Goal: Task Accomplishment & Management: Complete application form

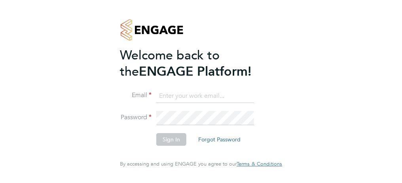
type input "[PERSON_NAME][EMAIL_ADDRESS][PERSON_NAME][DOMAIN_NAME]"
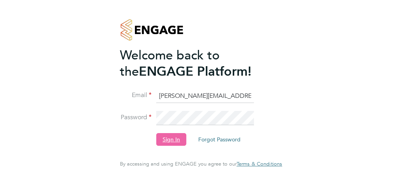
click at [179, 140] on button "Sign In" at bounding box center [171, 139] width 30 height 13
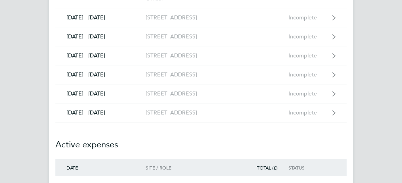
scroll to position [119, 0]
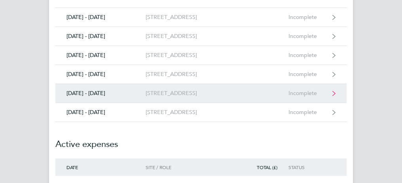
click at [174, 90] on div "79 East Hill, SPO" at bounding box center [182, 93] width 75 height 7
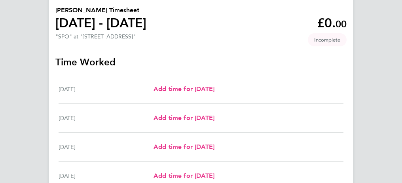
scroll to position [66, 0]
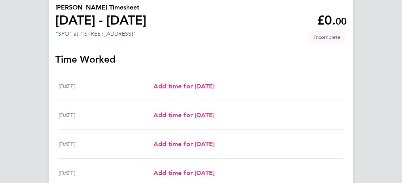
click at [79, 115] on div "Tue 26 Aug" at bounding box center [105, 114] width 95 height 9
click at [174, 112] on span "Add time for Tue 26 Aug" at bounding box center [183, 115] width 61 height 8
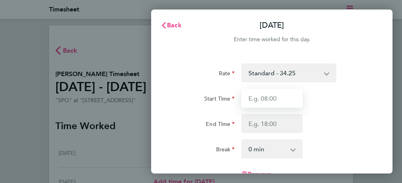
click at [262, 98] on input "Start Time" at bounding box center [271, 98] width 61 height 19
type input "08:00"
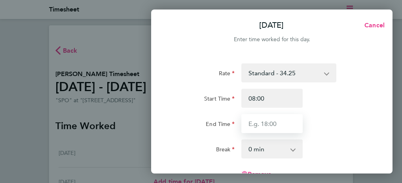
click at [269, 122] on input "End Time" at bounding box center [271, 123] width 61 height 19
type input "18:30"
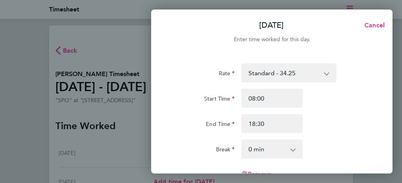
click at [249, 149] on select "0 min 15 min 30 min 45 min 60 min 75 min 90 min" at bounding box center [267, 148] width 50 height 17
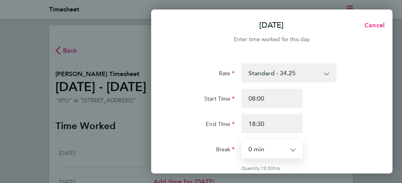
select select "30"
click at [242, 140] on select "0 min 15 min 30 min 45 min 60 min 75 min 90 min" at bounding box center [267, 148] width 50 height 17
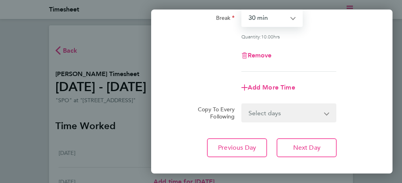
scroll to position [134, 0]
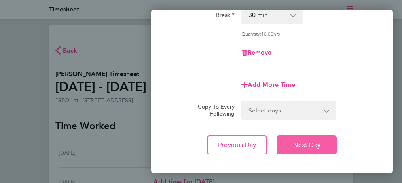
click at [317, 145] on span "Next Day" at bounding box center [306, 145] width 27 height 8
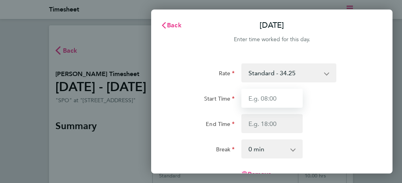
click at [265, 98] on input "Start Time" at bounding box center [271, 98] width 61 height 19
type input "08:00"
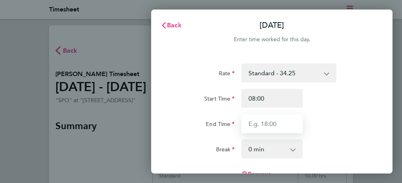
type input "18:30"
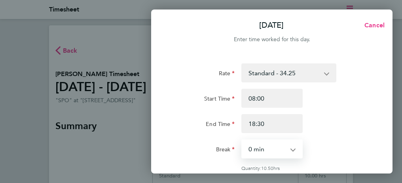
click at [248, 148] on select "0 min 15 min 30 min 45 min 60 min 75 min 90 min" at bounding box center [267, 148] width 50 height 17
select select "30"
click at [242, 140] on select "0 min 15 min 30 min 45 min 60 min 75 min 90 min" at bounding box center [267, 148] width 50 height 17
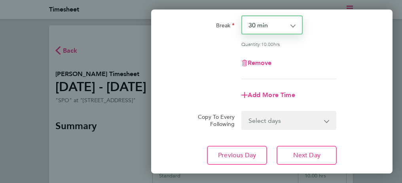
scroll to position [126, 0]
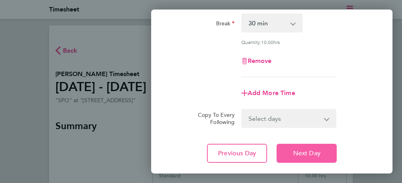
click at [323, 155] on button "Next Day" at bounding box center [306, 152] width 60 height 19
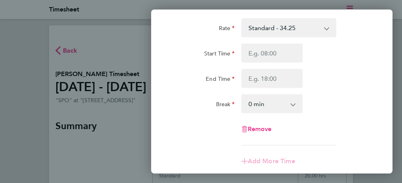
scroll to position [7, 0]
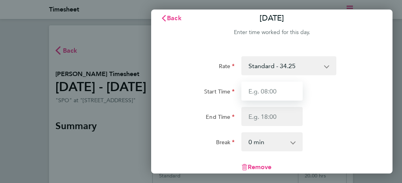
click at [268, 91] on input "Start Time" at bounding box center [271, 90] width 61 height 19
type input "08:00"
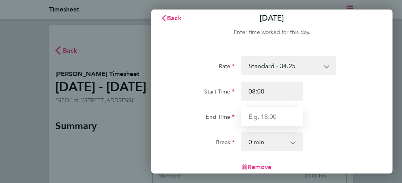
type input "18:30"
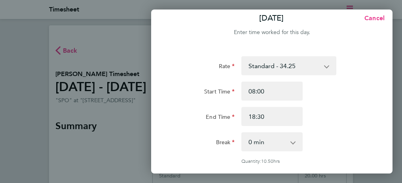
click at [255, 140] on select "0 min 15 min 30 min 45 min 60 min 75 min 90 min" at bounding box center [267, 141] width 50 height 17
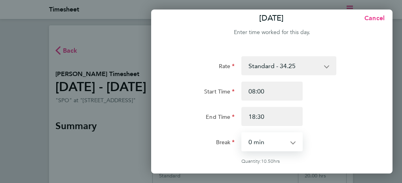
select select "30"
click at [242, 133] on select "0 min 15 min 30 min 45 min 60 min 75 min 90 min" at bounding box center [267, 141] width 50 height 17
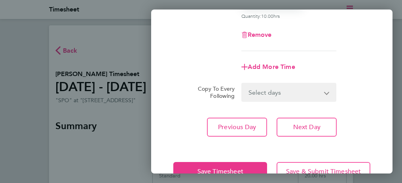
click at [339, 140] on div "Rate Standard - 34.25 Start Time 08:00 End Time 18:30 Break 0 min 15 min 30 min…" at bounding box center [271, 24] width 241 height 244
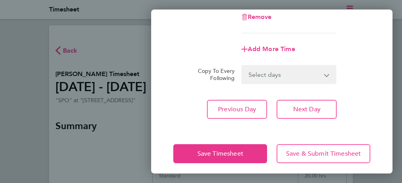
scroll to position [174, 0]
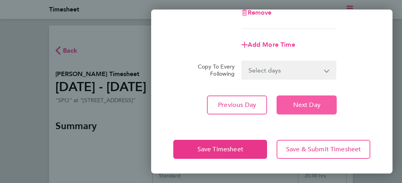
click at [315, 101] on span "Next Day" at bounding box center [306, 105] width 27 height 8
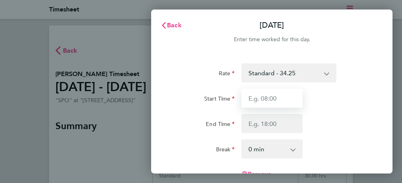
click at [263, 97] on input "Start Time" at bounding box center [271, 98] width 61 height 19
type input "09:00"
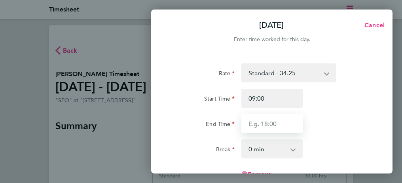
click at [265, 124] on input "End Time" at bounding box center [271, 123] width 61 height 19
type input "16:30"
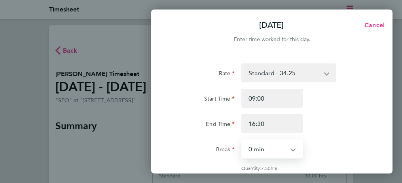
click at [252, 149] on select "0 min 15 min 30 min 45 min 60 min 75 min 90 min" at bounding box center [267, 148] width 50 height 17
select select "30"
click at [242, 140] on select "0 min 15 min 30 min 45 min 60 min 75 min 90 min" at bounding box center [267, 148] width 50 height 17
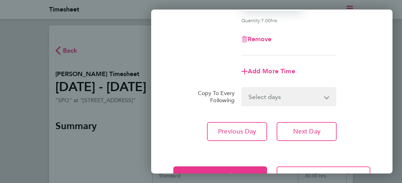
scroll to position [152, 0]
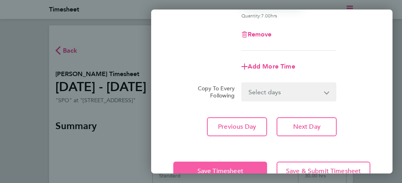
click at [249, 167] on button "Save Timesheet" at bounding box center [220, 170] width 94 height 19
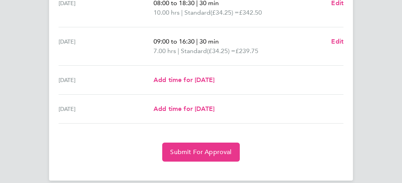
scroll to position [348, 0]
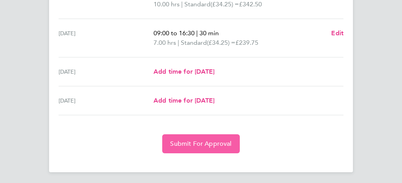
click at [206, 140] on span "Submit For Approval" at bounding box center [200, 144] width 61 height 8
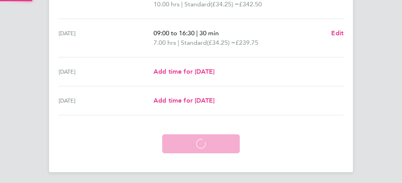
scroll to position [310, 0]
